Goal: Task Accomplishment & Management: Manage account settings

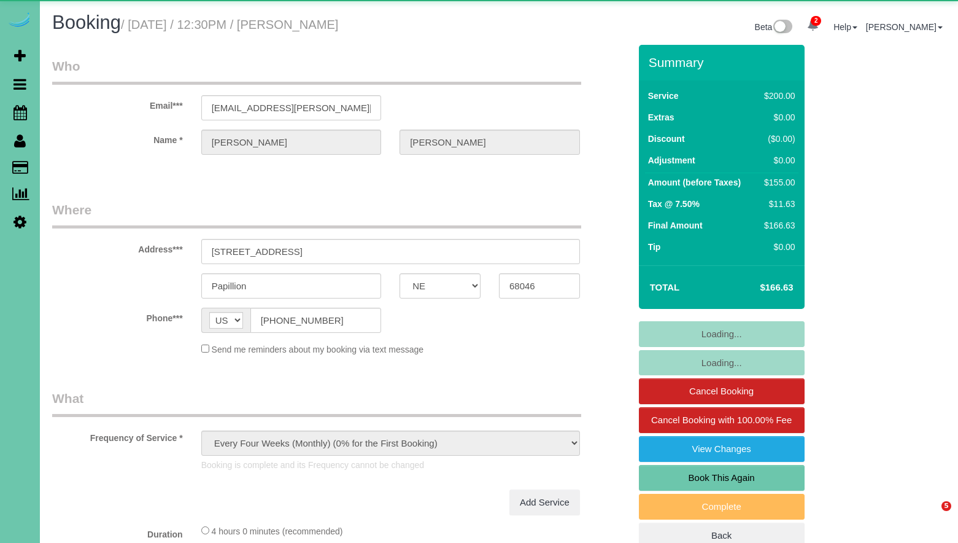
select select "NE"
select select "object:677"
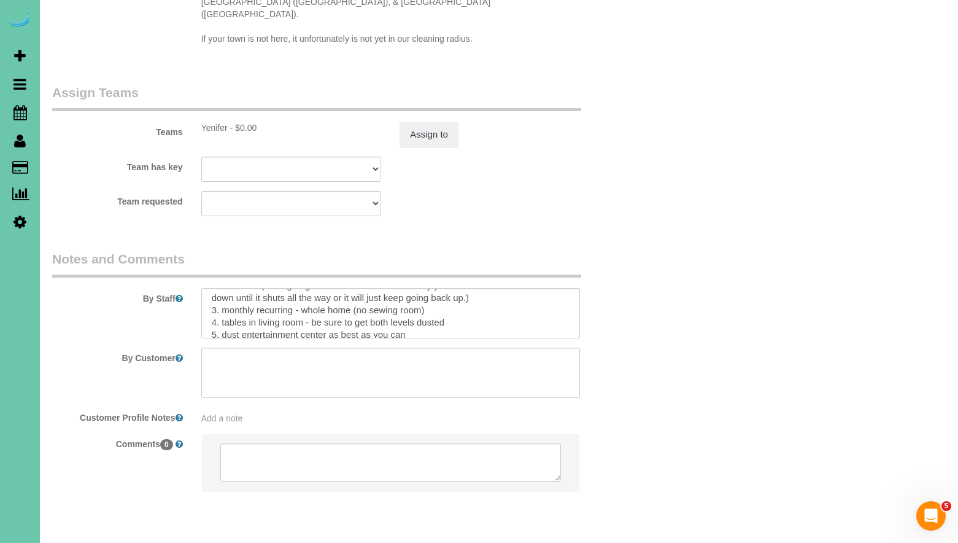
scroll to position [15, 0]
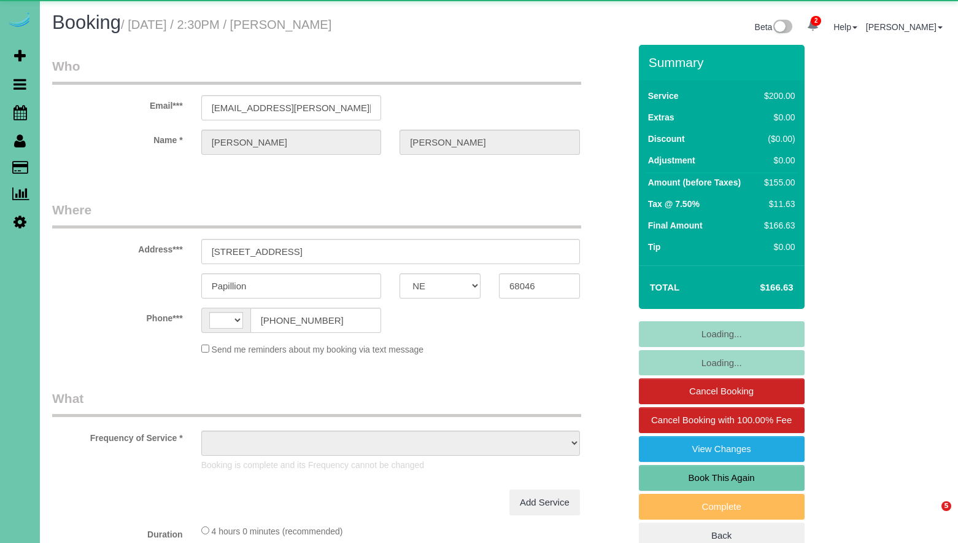
select select "NE"
select select "string:[GEOGRAPHIC_DATA]"
select select "object:987"
select select "string:fspay-b647f34b-9b88-476c-9658-ddf58fb5fb15"
